Goal: Task Accomplishment & Management: Manage account settings

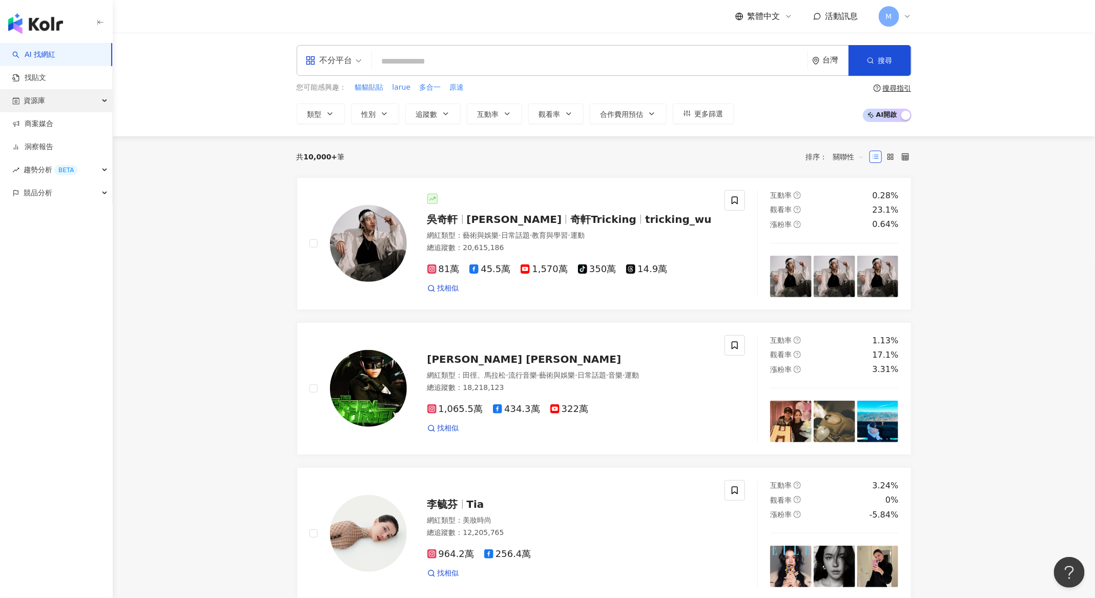
click at [60, 97] on div "資源庫" at bounding box center [56, 100] width 112 height 23
click at [50, 193] on link "商案媒合" at bounding box center [32, 193] width 41 height 10
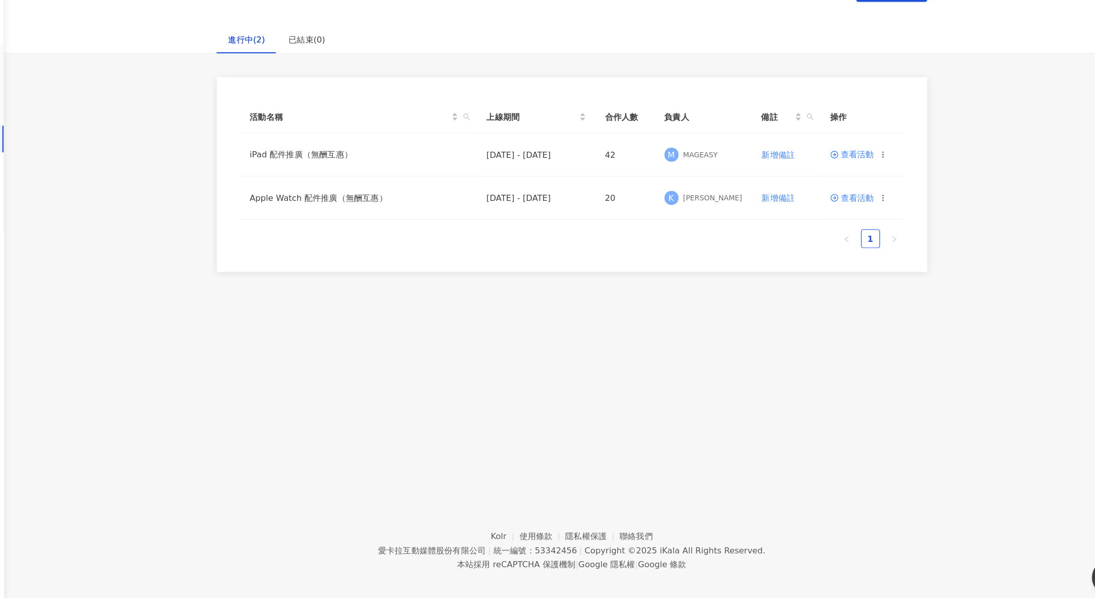
click at [684, 390] on div "商案媒合 建立活動 進行中(2) 已結束(0) 活動名稱 上線期間 合作人數 負責人 備註 操作 iPad 配件推廣（無酬互惠） [DATE] - [DATE…" at bounding box center [604, 258] width 982 height 451
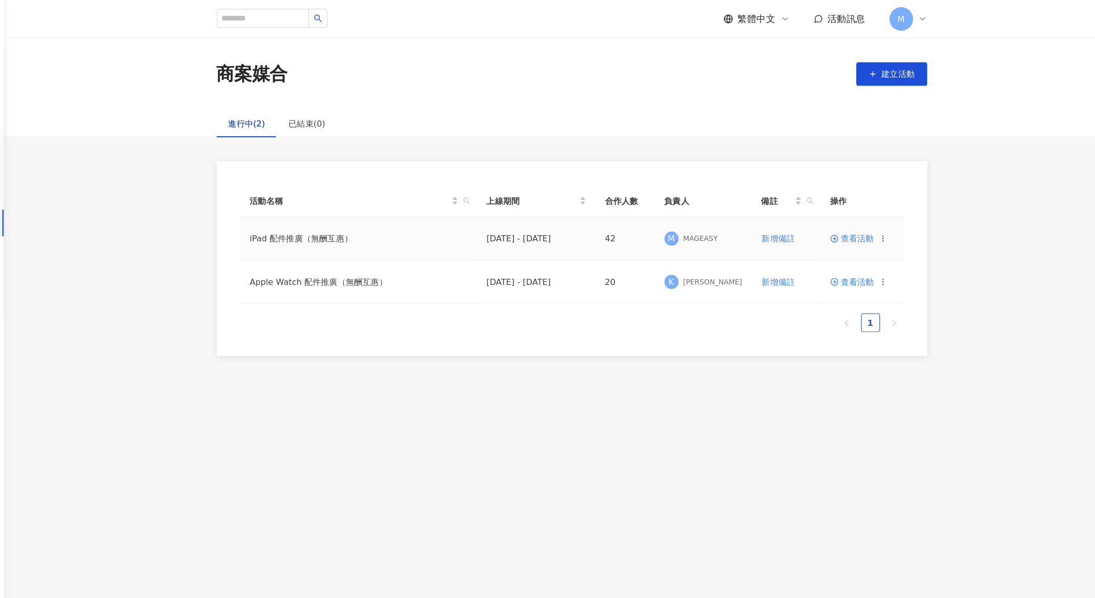
click at [574, 217] on td "[DATE] - [DATE]" at bounding box center [573, 206] width 102 height 37
click at [856, 207] on span "查看活動" at bounding box center [846, 206] width 38 height 7
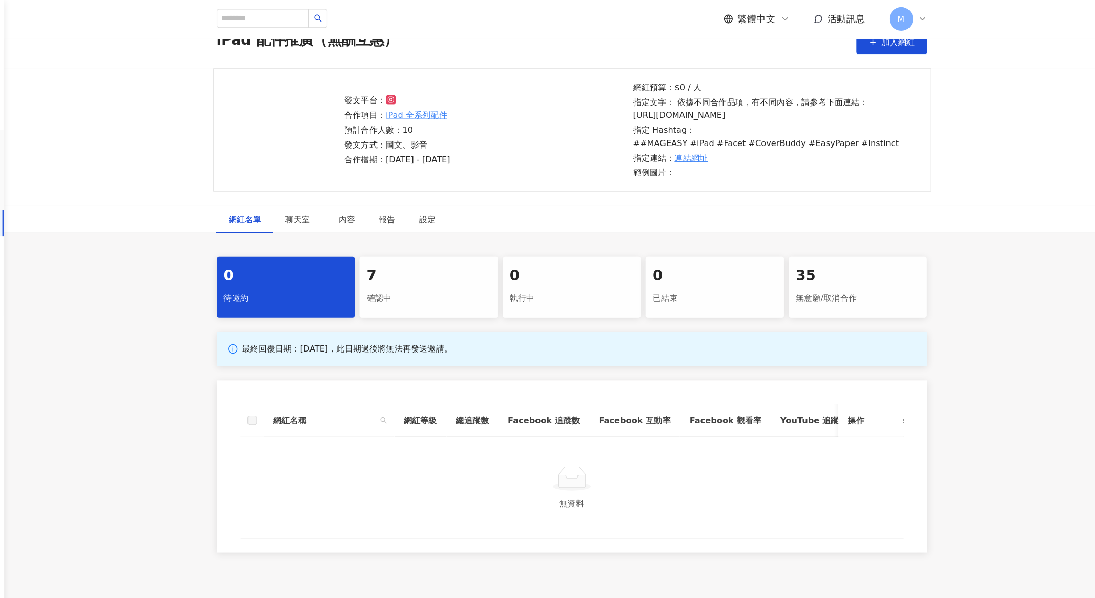
scroll to position [41, 0]
